Goal: Find specific page/section: Find specific page/section

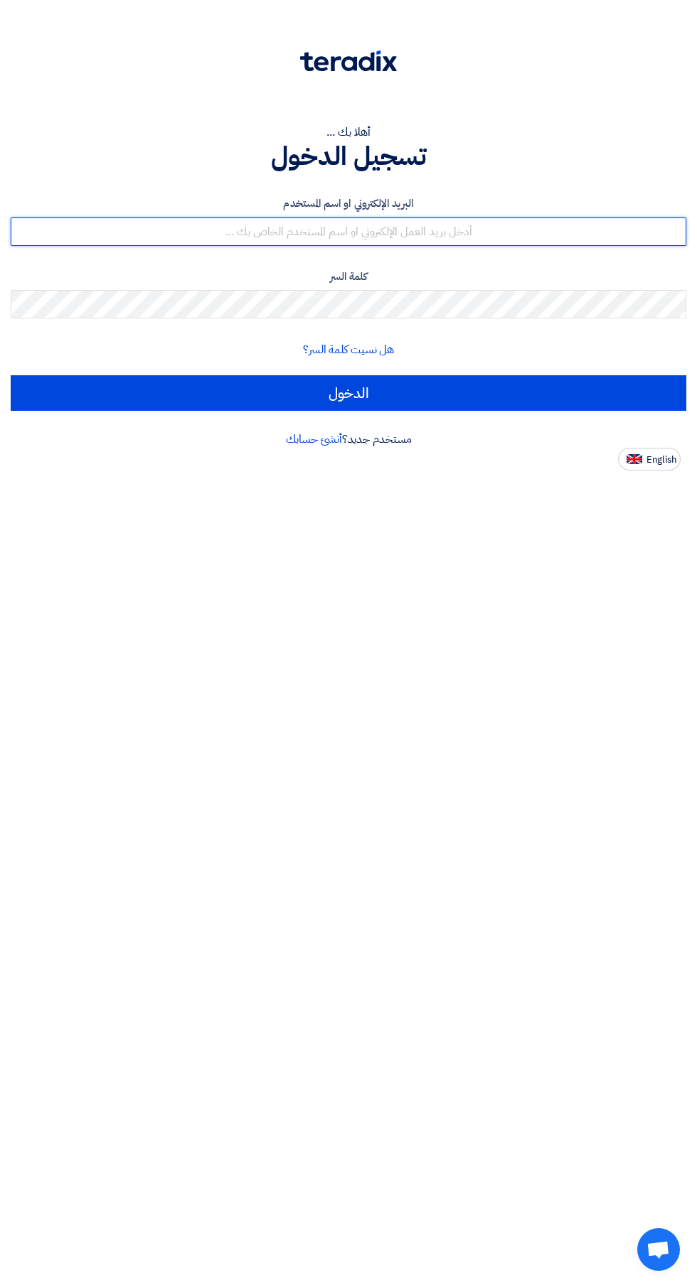
click at [164, 230] on input "text" at bounding box center [348, 232] width 675 height 28
type input "[EMAIL_ADDRESS][DOMAIN_NAME]"
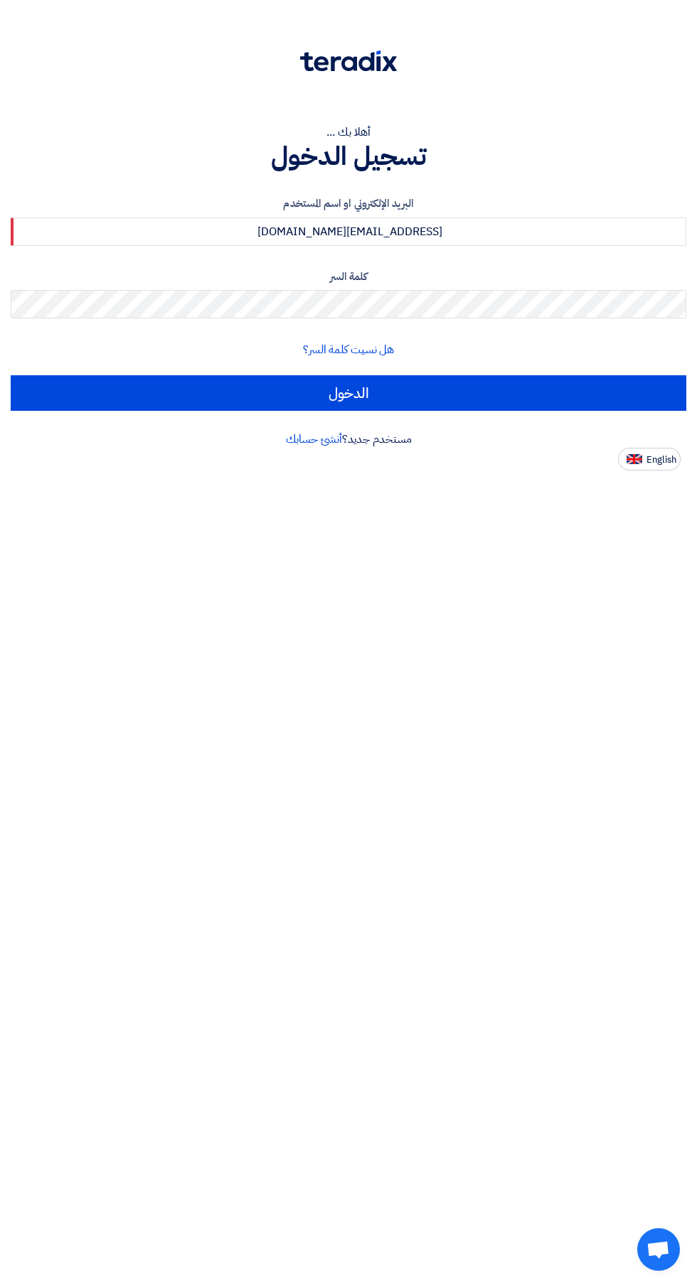
click at [11, 375] on input "الدخول" at bounding box center [348, 393] width 675 height 36
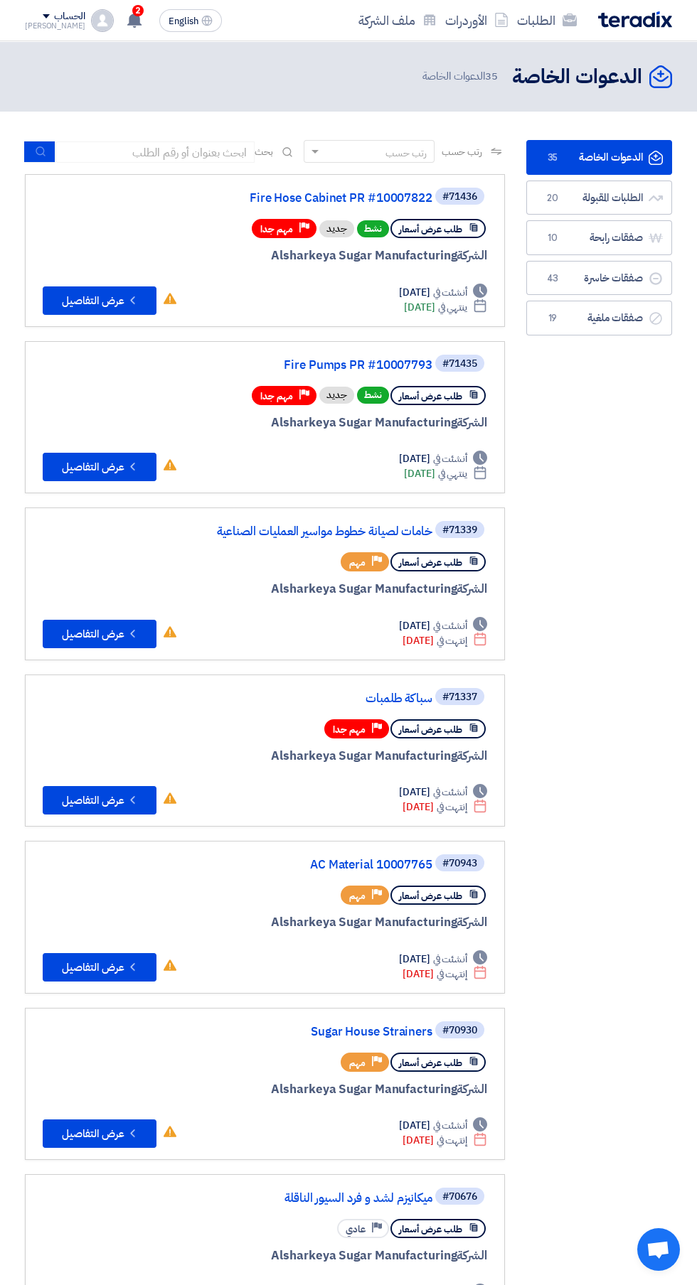
scroll to position [0, -3]
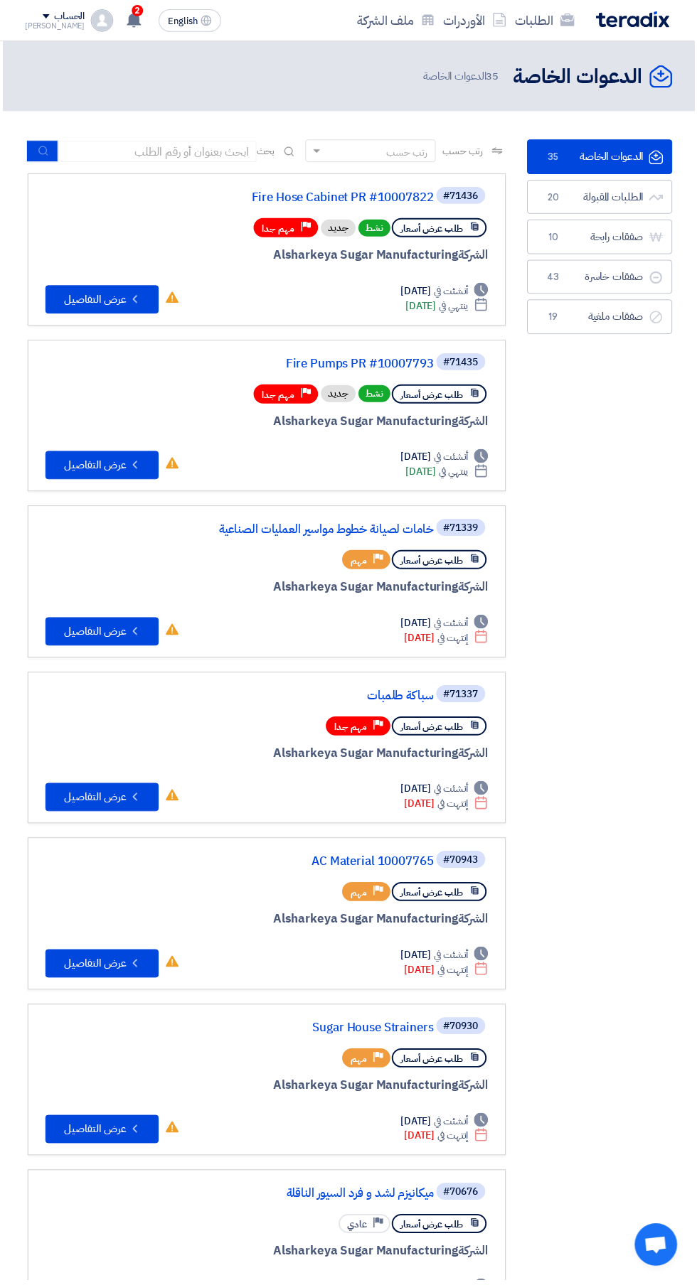
click at [462, 230] on span "طلب عرض أسعار" at bounding box center [433, 230] width 63 height 14
click at [400, 192] on link "Fire Hose Cabinet PR #10007822" at bounding box center [293, 198] width 284 height 13
